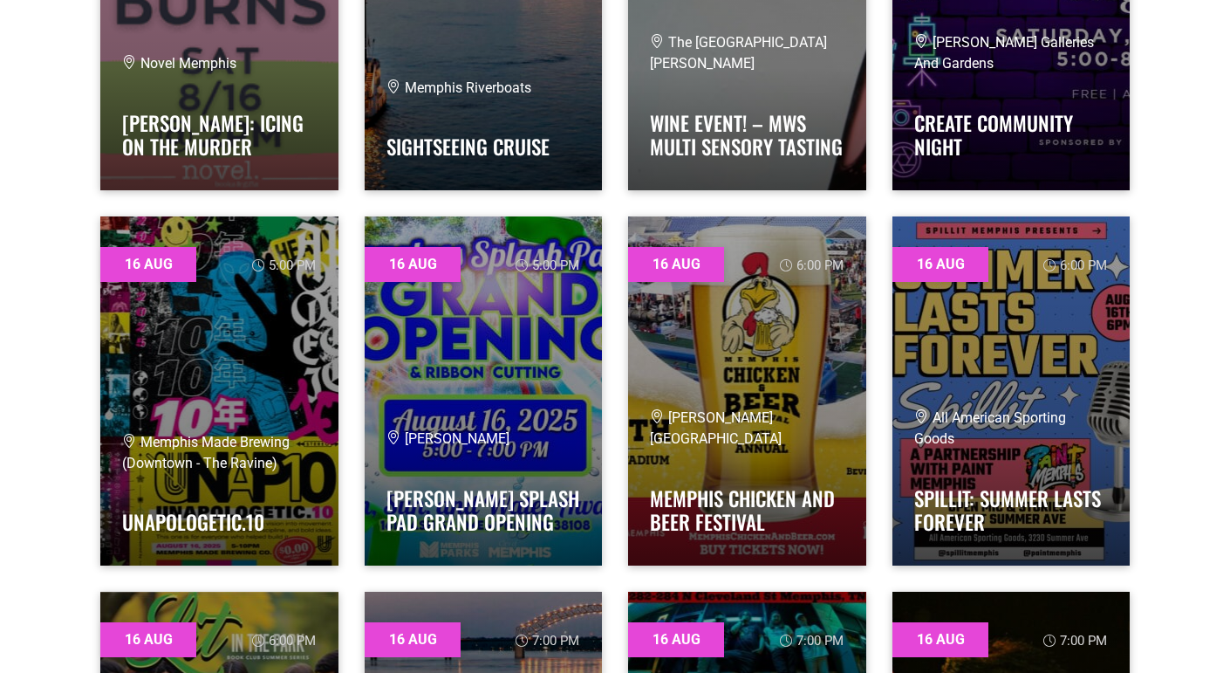
scroll to position [8345, 0]
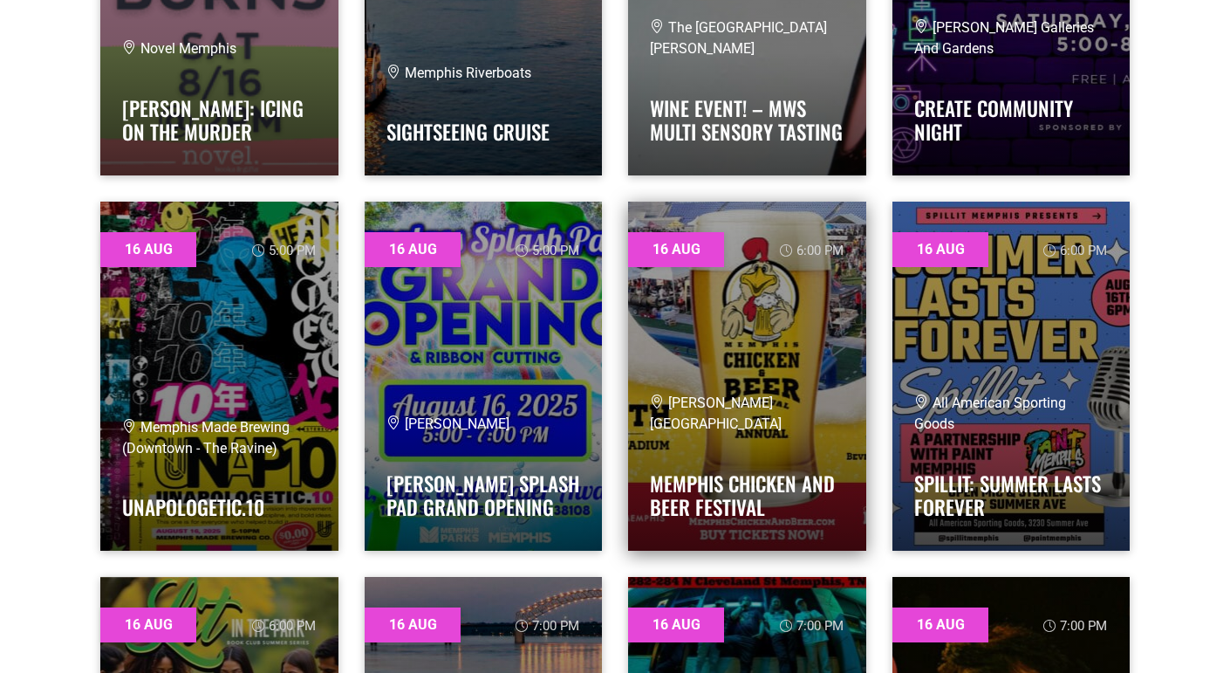
click at [768, 433] on div "[PERSON_NAME][GEOGRAPHIC_DATA]" at bounding box center [747, 414] width 195 height 42
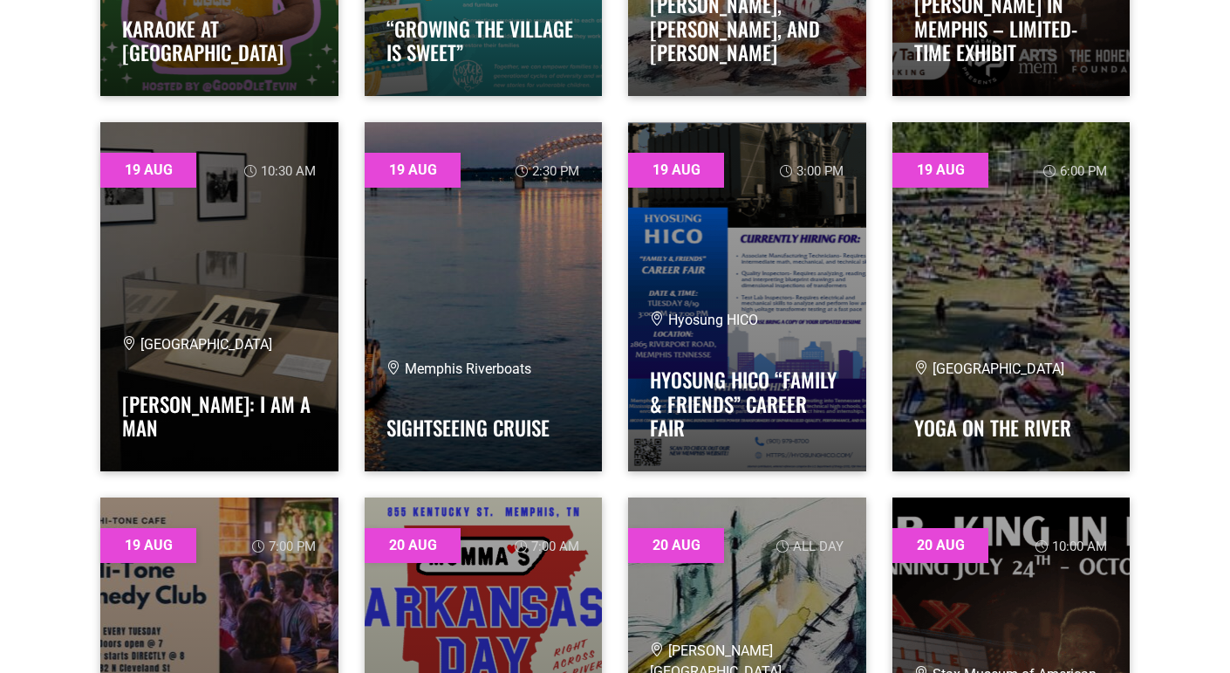
scroll to position [12175, 0]
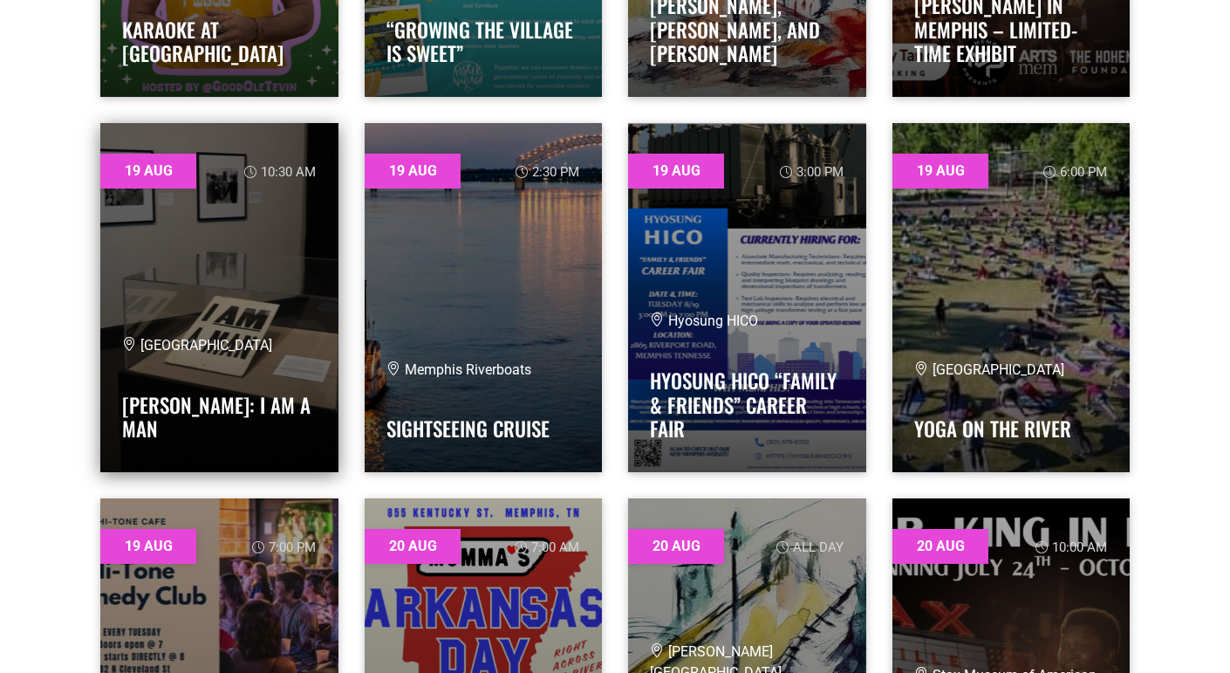
click at [219, 279] on link at bounding box center [219, 297] width 238 height 349
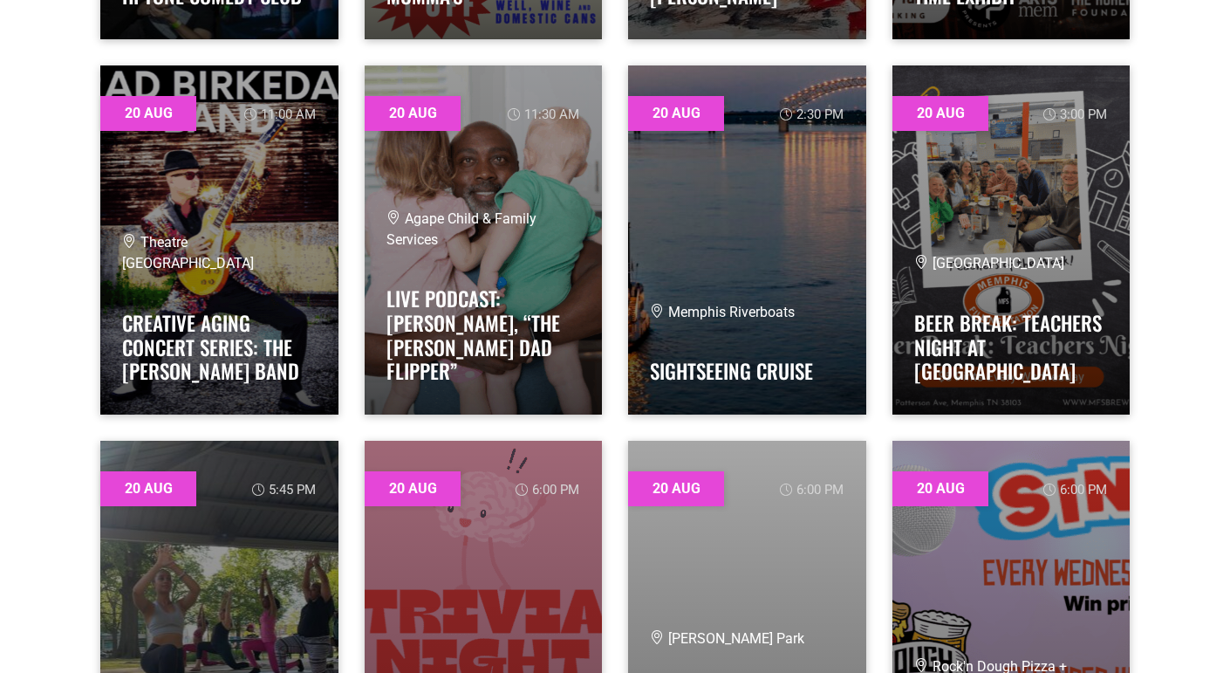
scroll to position [12980, 0]
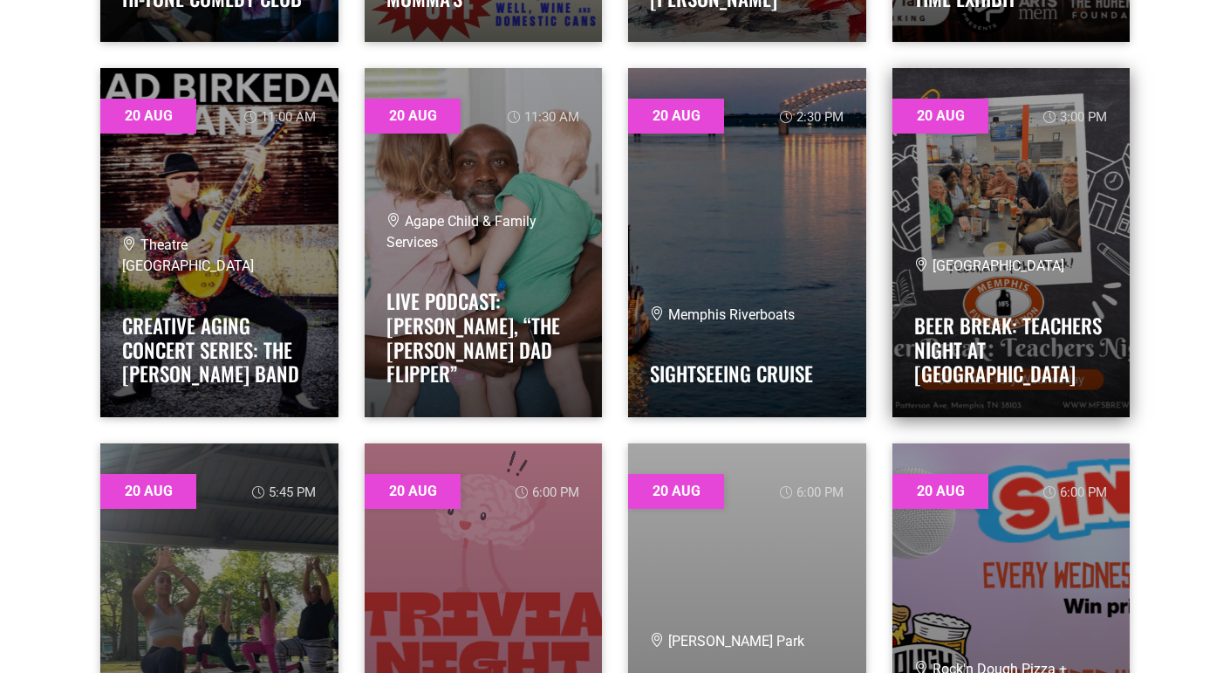
click at [994, 213] on link at bounding box center [1012, 242] width 238 height 349
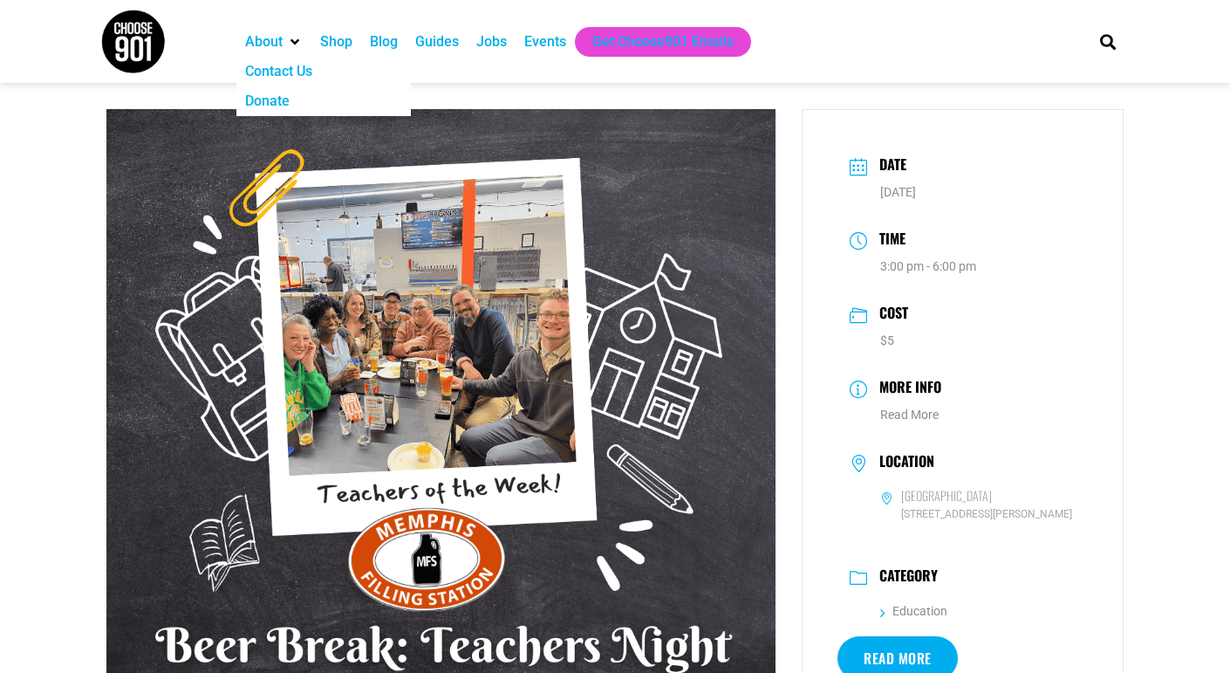
click at [284, 71] on div "Contact Us" at bounding box center [278, 71] width 67 height 21
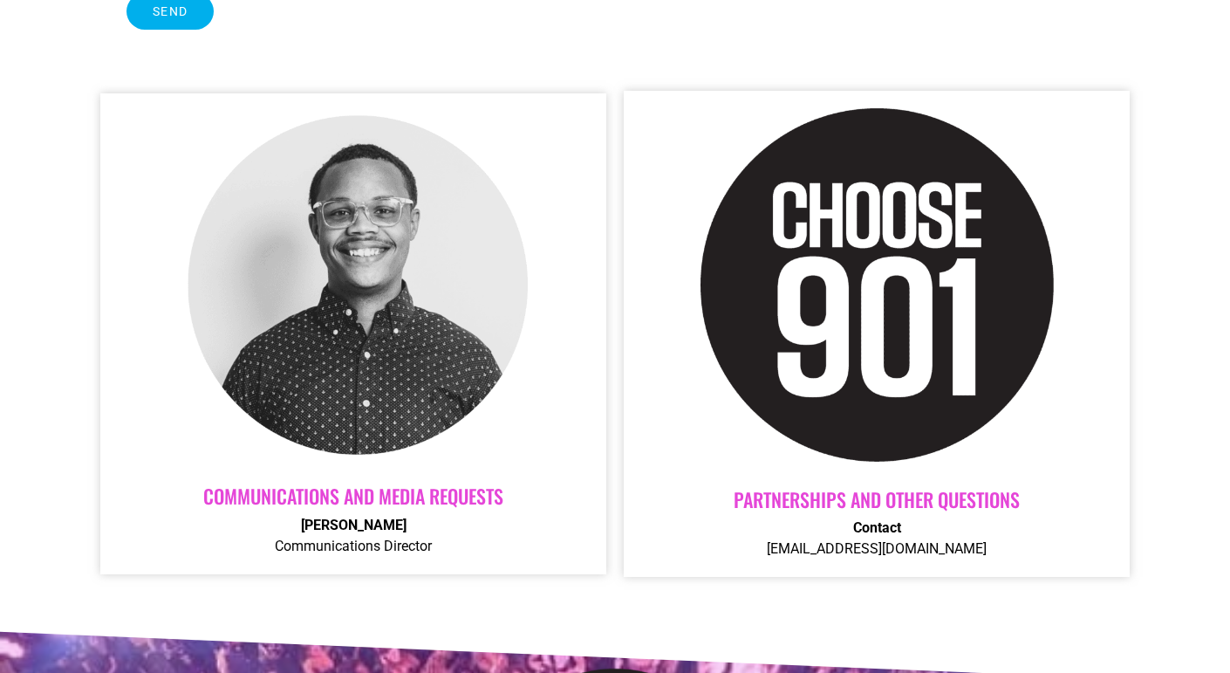
scroll to position [666, 0]
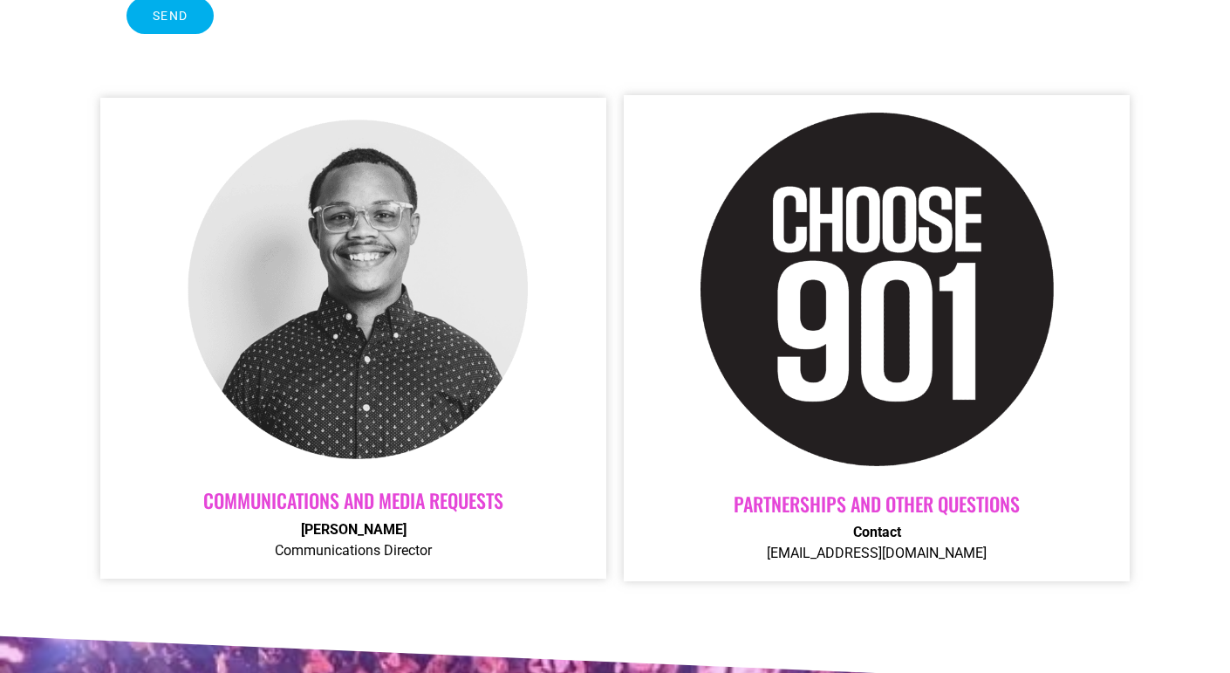
click at [310, 494] on link "Communications and Media Requests" at bounding box center [353, 500] width 300 height 28
